Goal: Task Accomplishment & Management: Complete application form

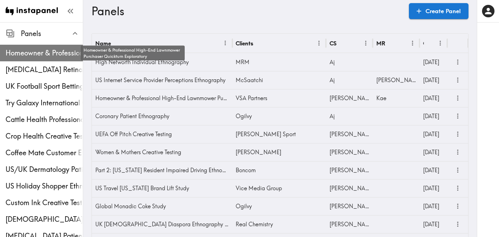
click at [73, 57] on span "Homeowner & Professional High-End Lawnmower Purchaser Quickturn Exploratory" at bounding box center [44, 53] width 77 height 10
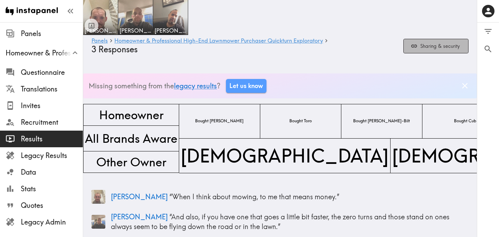
click at [418, 50] on button "Sharing & security" at bounding box center [435, 46] width 65 height 15
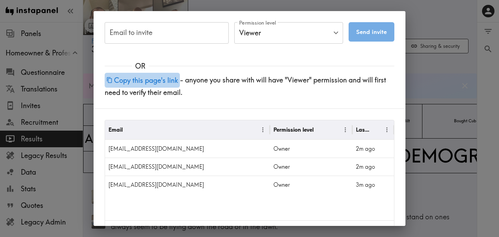
click at [170, 77] on button "Copy this page's link" at bounding box center [142, 80] width 75 height 15
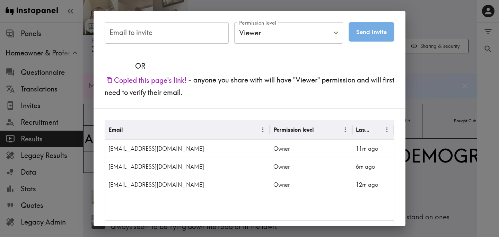
click at [452, 87] on div "Email to invite Email to invite Permission level Viewer Viewer Permission level…" at bounding box center [249, 118] width 499 height 237
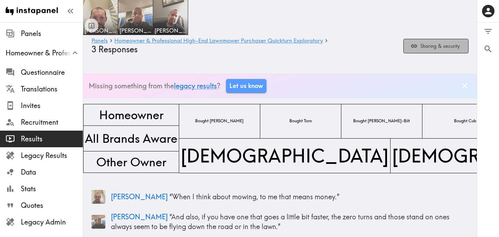
click at [422, 43] on button "Sharing & security" at bounding box center [435, 46] width 65 height 15
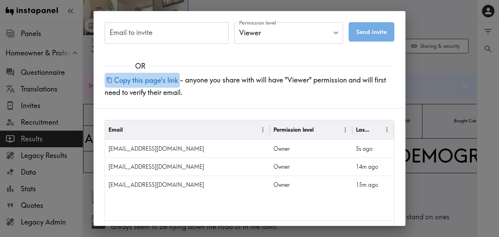
click at [152, 81] on button "Copy this page's link" at bounding box center [142, 80] width 75 height 15
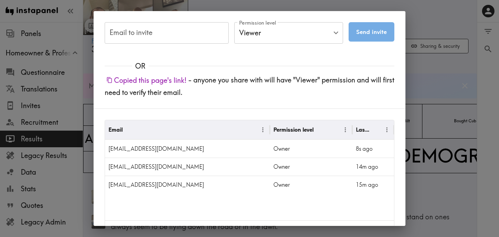
click at [449, 72] on div "Email to invite Email to invite Permission level Viewer Viewer Permission level…" at bounding box center [249, 118] width 499 height 237
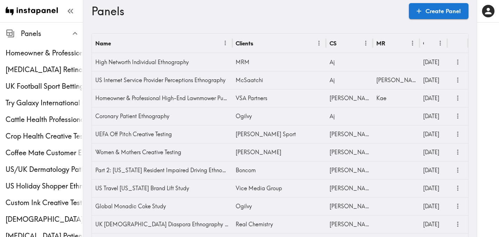
click at [244, 8] on h3 "Panels" at bounding box center [247, 11] width 312 height 13
click at [487, 14] on icon "button" at bounding box center [487, 11] width 9 height 9
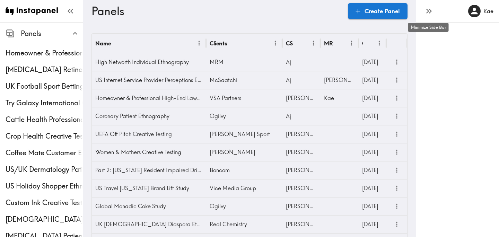
click at [425, 13] on icon "button" at bounding box center [428, 10] width 9 height 9
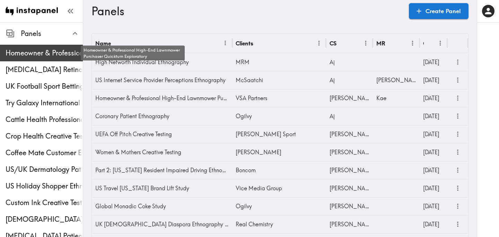
click at [47, 55] on span "Homeowner & Professional High-End Lawnmower Purchaser Quickturn Exploratory" at bounding box center [44, 53] width 77 height 10
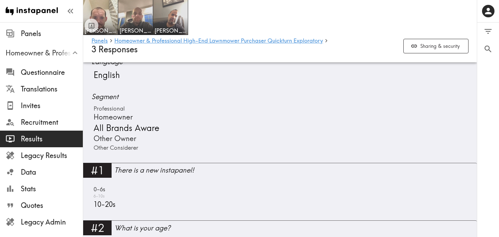
scroll to position [284, 0]
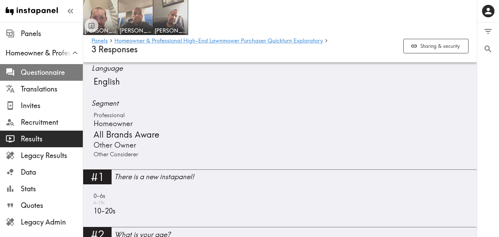
click at [52, 72] on span "Questionnaire" at bounding box center [52, 73] width 62 height 10
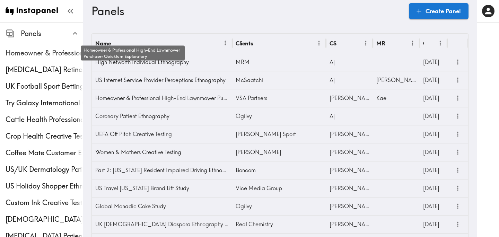
click at [47, 53] on span "Homeowner & Professional High-End Lawnmower Purchaser Quickturn Exploratory" at bounding box center [44, 53] width 77 height 10
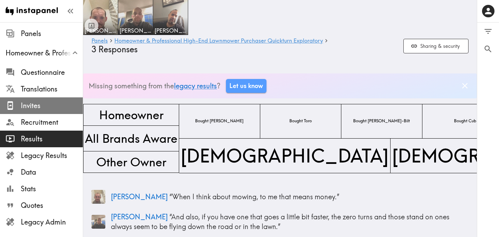
click at [58, 105] on span "Invites" at bounding box center [52, 106] width 62 height 10
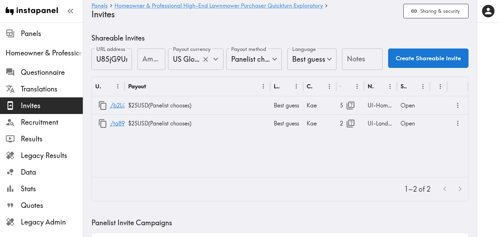
click at [216, 60] on icon "Open" at bounding box center [215, 59] width 5 height 3
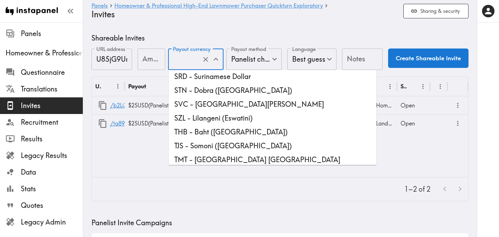
scroll to position [1915, 0]
type input "USD - US Dollar ([GEOGRAPHIC_DATA], [US_STATE], [GEOGRAPHIC_DATA], [GEOGRAPHIC_…"
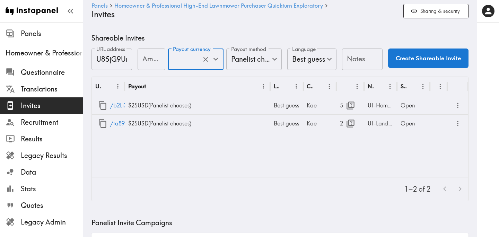
click at [145, 56] on div "Amount Amount" at bounding box center [151, 59] width 28 height 23
type input "25"
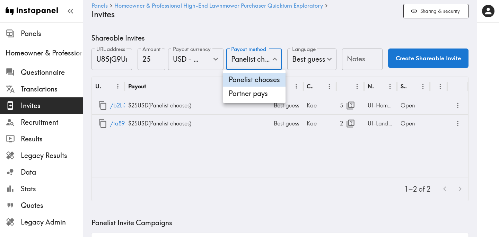
click at [264, 93] on li "Partner pays" at bounding box center [254, 94] width 62 height 14
type input "Partner pays"
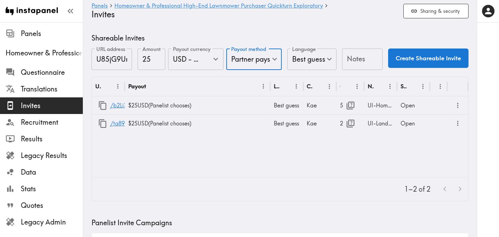
click at [356, 64] on input "Notes" at bounding box center [362, 58] width 41 height 21
type input "Res-Pros"
click at [430, 59] on button "Create Shareable Invite" at bounding box center [428, 57] width 80 height 19
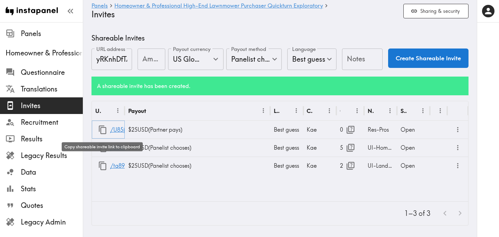
click at [104, 128] on icon "button" at bounding box center [102, 129] width 9 height 9
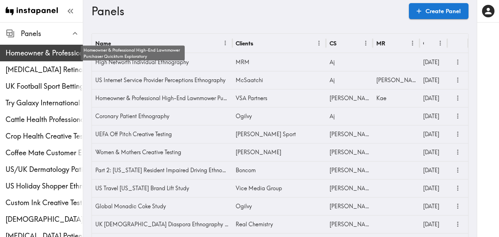
click at [54, 54] on span "Homeowner & Professional High-End Lawnmower Purchaser Quickturn Exploratory" at bounding box center [44, 53] width 77 height 10
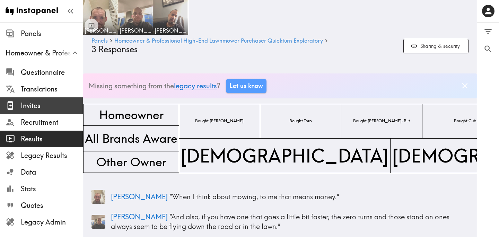
click at [52, 107] on span "Invites" at bounding box center [52, 106] width 62 height 10
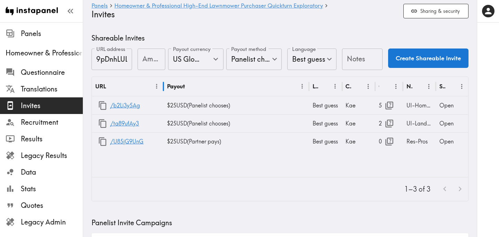
drag, startPoint x: 124, startPoint y: 84, endPoint x: 163, endPoint y: 89, distance: 39.1
click at [163, 89] on div at bounding box center [163, 86] width 3 height 19
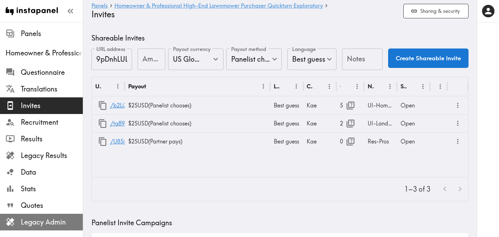
click at [36, 221] on span "Legacy Admin" at bounding box center [52, 222] width 62 height 10
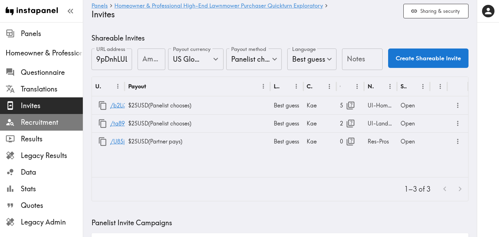
click at [49, 126] on span "Recruitment" at bounding box center [52, 122] width 62 height 10
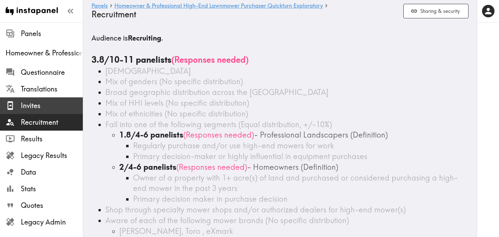
click at [55, 104] on span "Invites" at bounding box center [52, 106] width 62 height 10
